Goal: Obtain resource: Obtain resource

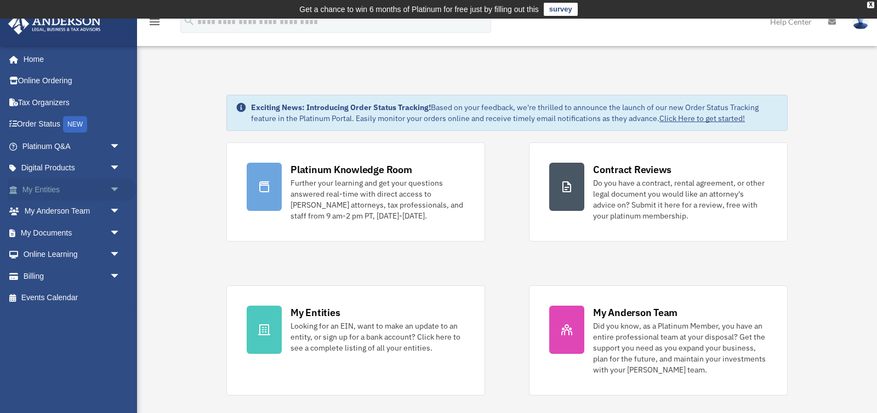
click at [67, 183] on link "My Entities arrow_drop_down" at bounding box center [72, 190] width 129 height 22
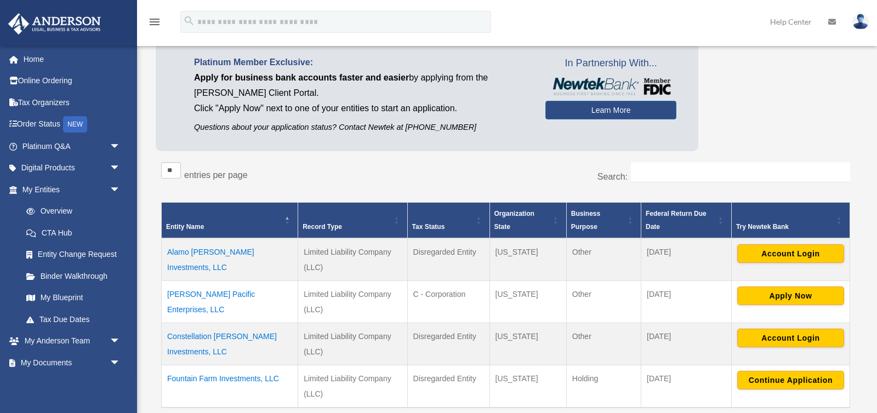
scroll to position [94, 0]
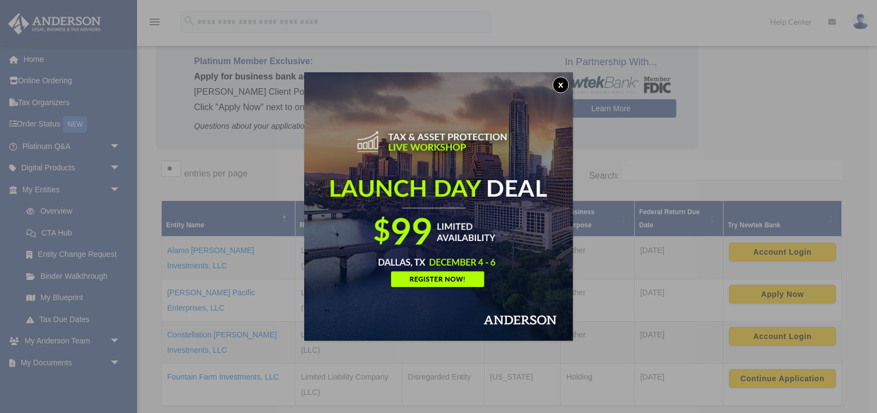
click at [565, 85] on button "x" at bounding box center [561, 85] width 16 height 16
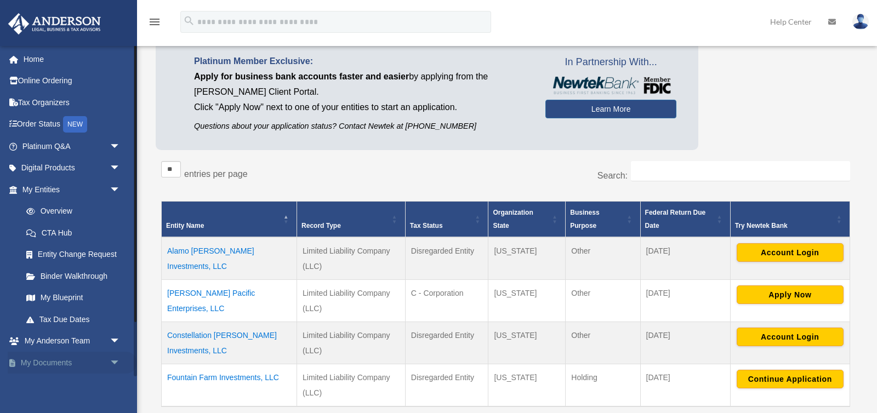
click at [94, 371] on link "My Documents arrow_drop_down" at bounding box center [72, 363] width 129 height 22
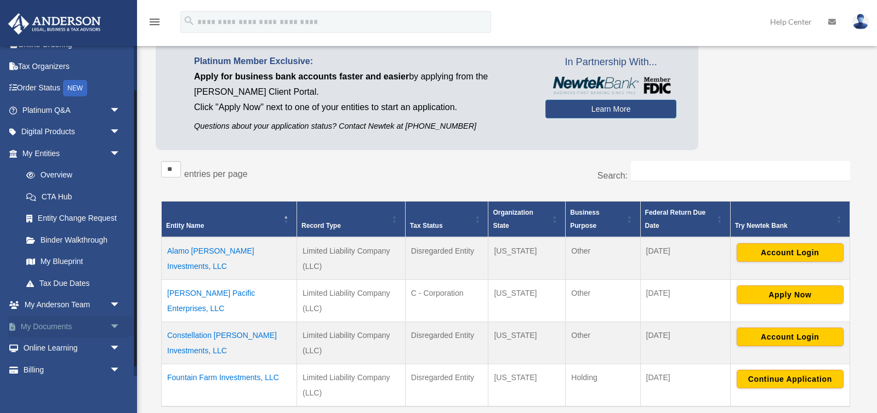
scroll to position [65, 0]
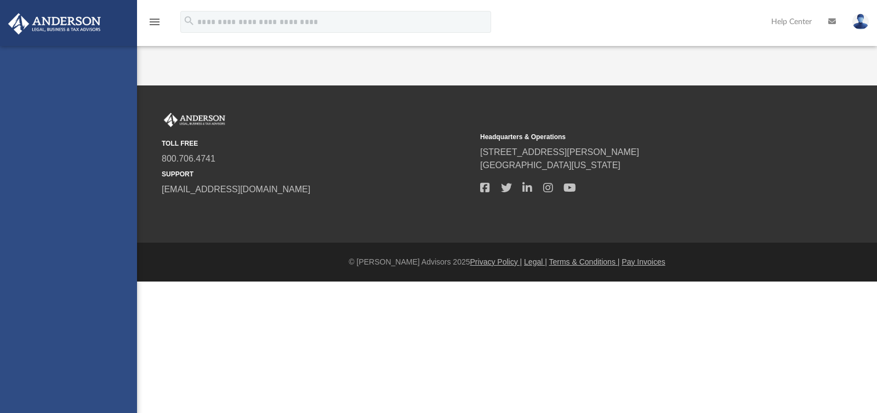
click at [119, 295] on div "[EMAIL_ADDRESS][DOMAIN_NAME] Sign Out [EMAIL_ADDRESS][DOMAIN_NAME] Home Online …" at bounding box center [68, 252] width 137 height 413
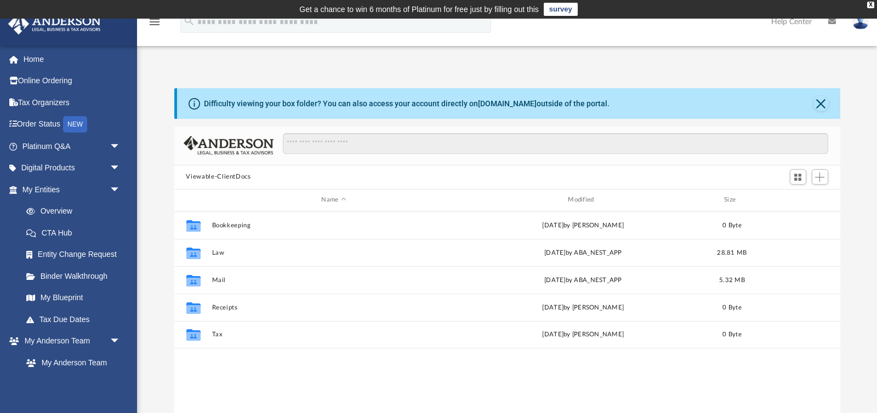
scroll to position [249, 666]
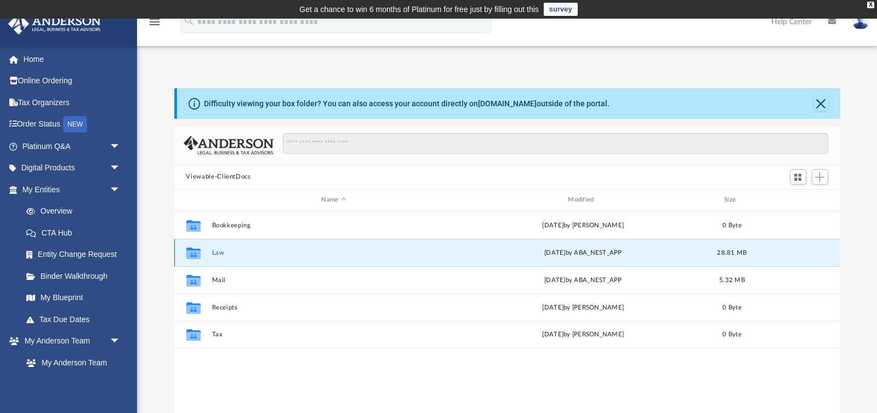
click at [214, 255] on button "Law" at bounding box center [334, 252] width 245 height 7
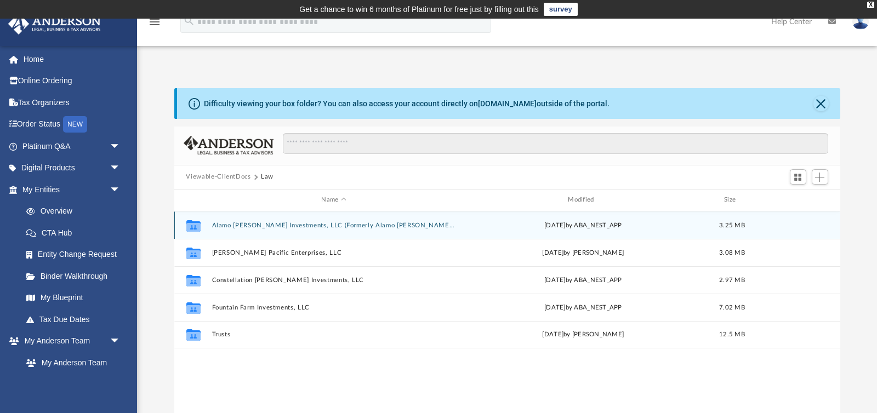
click at [266, 226] on button "Alamo [PERSON_NAME] Investments, LLC (Formerly Alamo [PERSON_NAME], LLC)" at bounding box center [334, 224] width 245 height 7
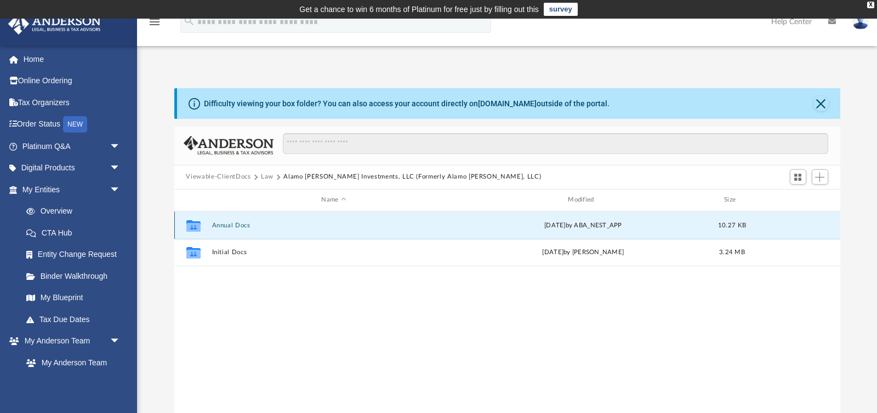
click at [245, 225] on button "Annual Docs" at bounding box center [334, 224] width 245 height 7
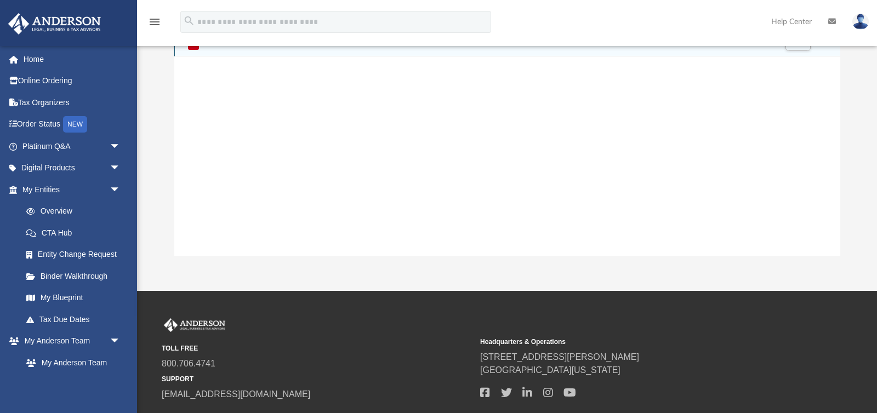
scroll to position [0, 0]
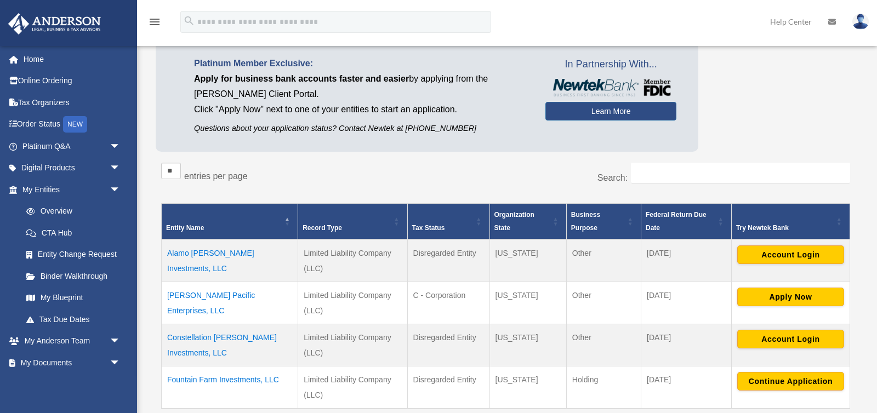
click at [230, 254] on td "Alamo [PERSON_NAME] Investments, LLC" at bounding box center [230, 261] width 137 height 43
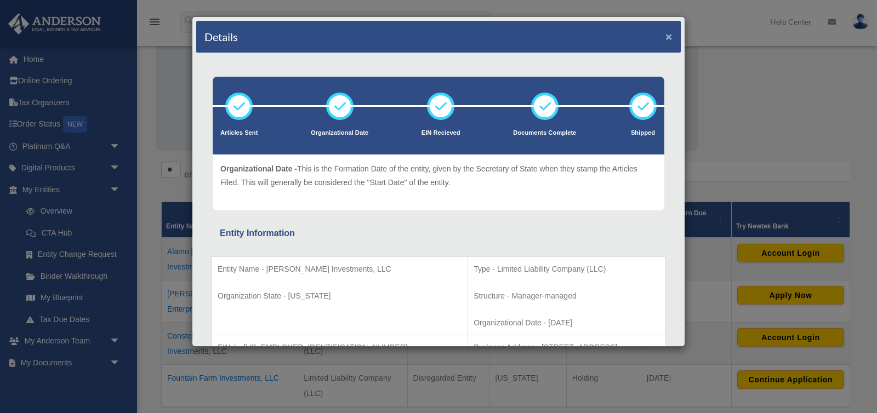
click at [671, 39] on button "×" at bounding box center [669, 37] width 7 height 12
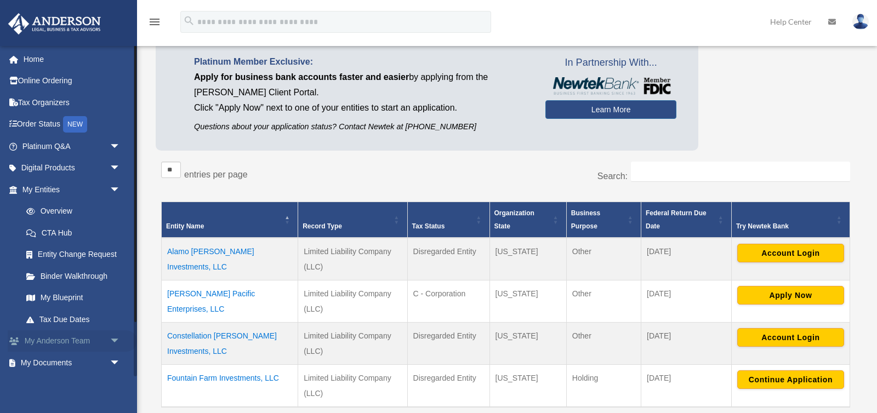
click at [59, 342] on link "My [PERSON_NAME] Team arrow_drop_down" at bounding box center [72, 342] width 129 height 22
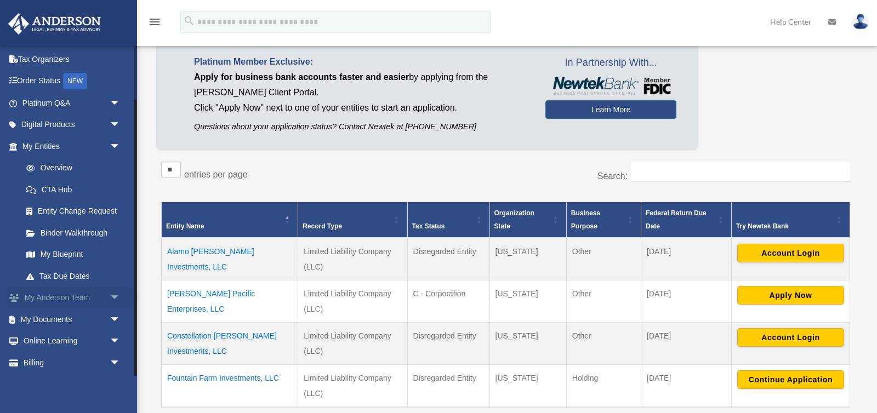
scroll to position [65, 0]
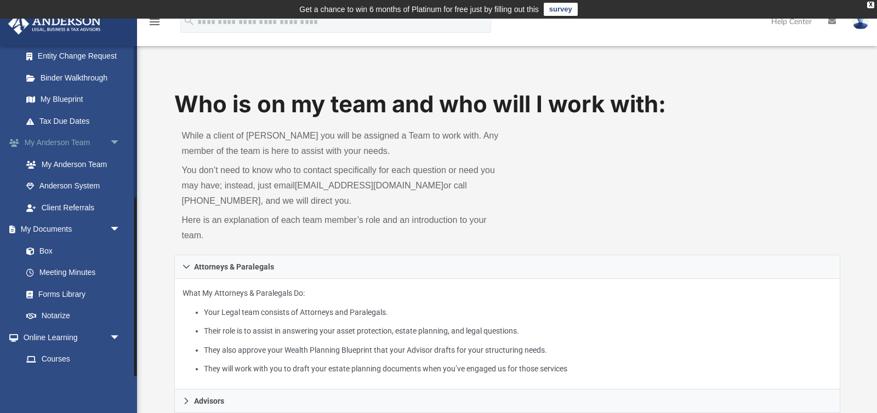
scroll to position [281, 0]
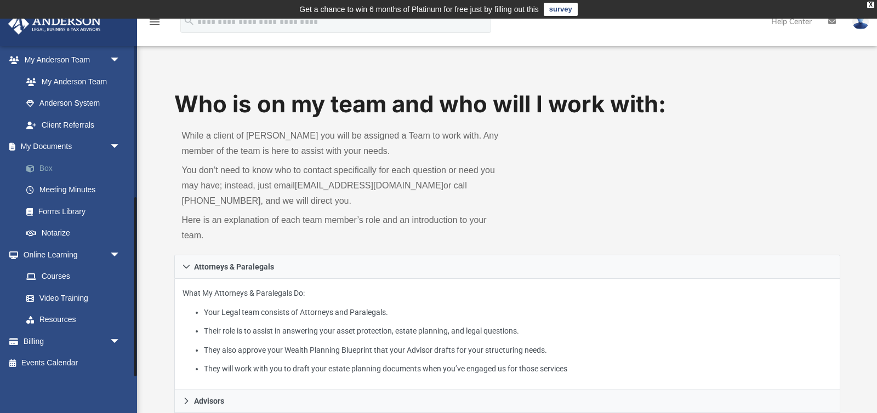
click at [49, 168] on link "Box" at bounding box center [76, 168] width 122 height 22
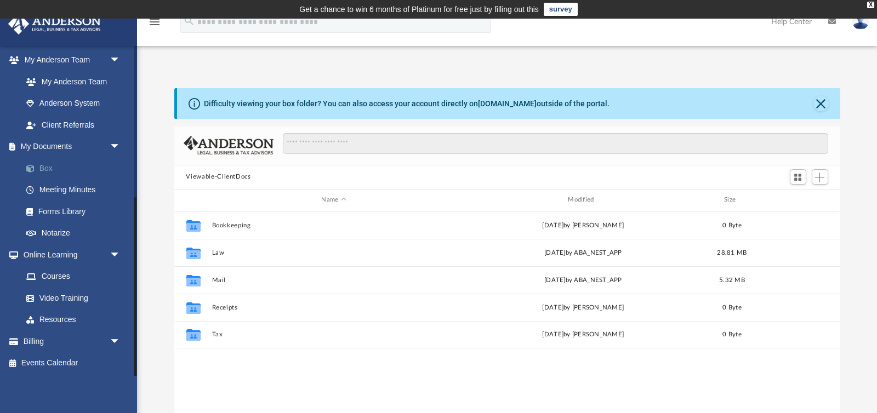
scroll to position [249, 666]
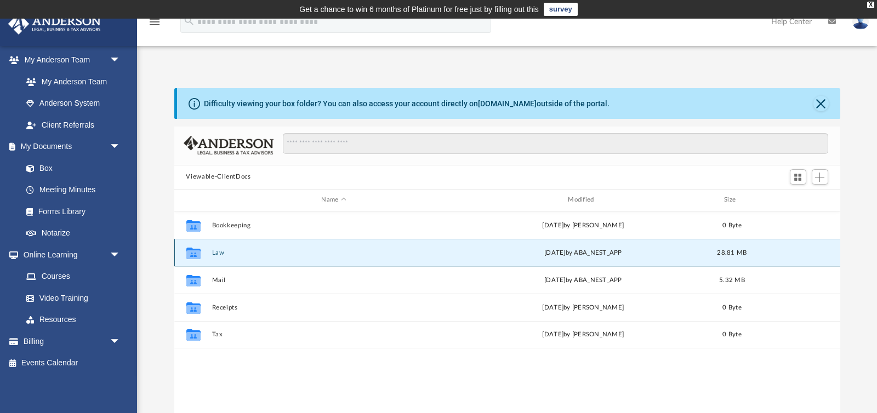
click at [214, 254] on button "Law" at bounding box center [334, 252] width 245 height 7
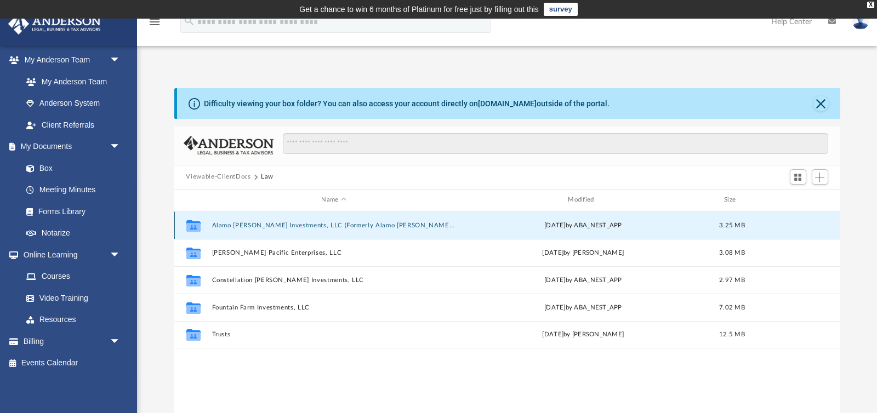
click at [246, 226] on button "Alamo Bernal Investments, LLC (Formerly Alamo Bernal, LLC)" at bounding box center [334, 224] width 245 height 7
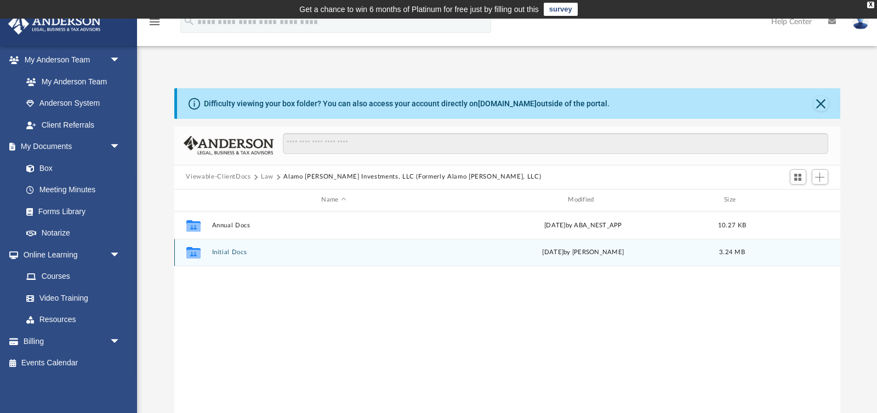
click at [240, 253] on button "Initial Docs" at bounding box center [334, 252] width 245 height 7
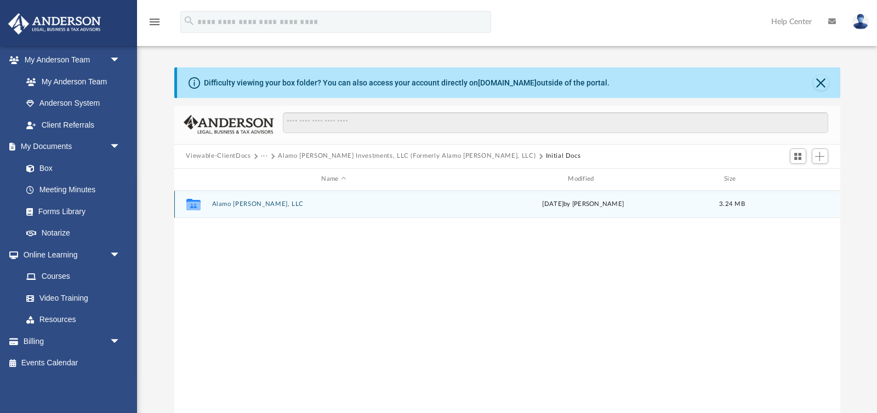
scroll to position [21, 0]
click at [248, 203] on button "Alamo Bernal, LLC" at bounding box center [334, 203] width 245 height 7
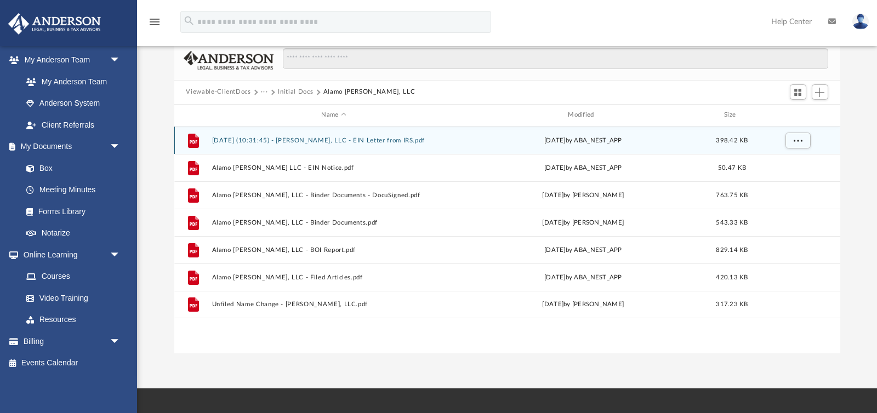
scroll to position [86, 0]
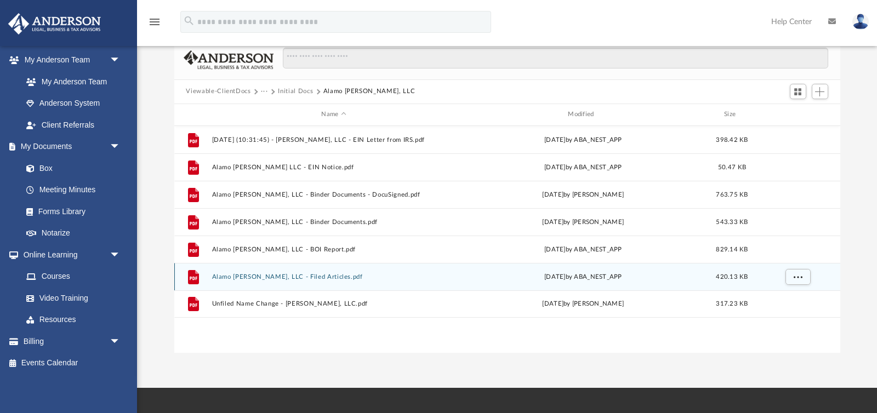
click at [304, 279] on button "Alamo Bernal, LLC - Filed Articles.pdf" at bounding box center [334, 276] width 245 height 7
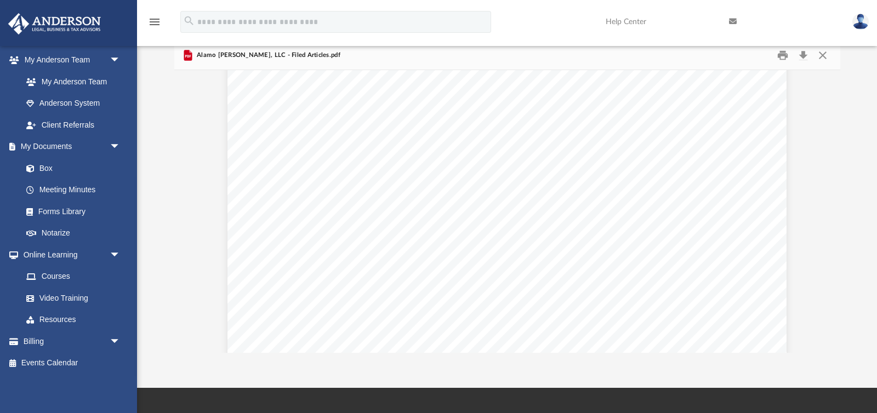
scroll to position [83, 0]
